Goal: Task Accomplishment & Management: Complete application form

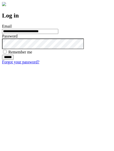
type input "**********"
click at [14, 60] on input "******" at bounding box center [8, 57] width 12 height 5
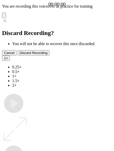
type input "**********"
